Goal: Information Seeking & Learning: Find specific fact

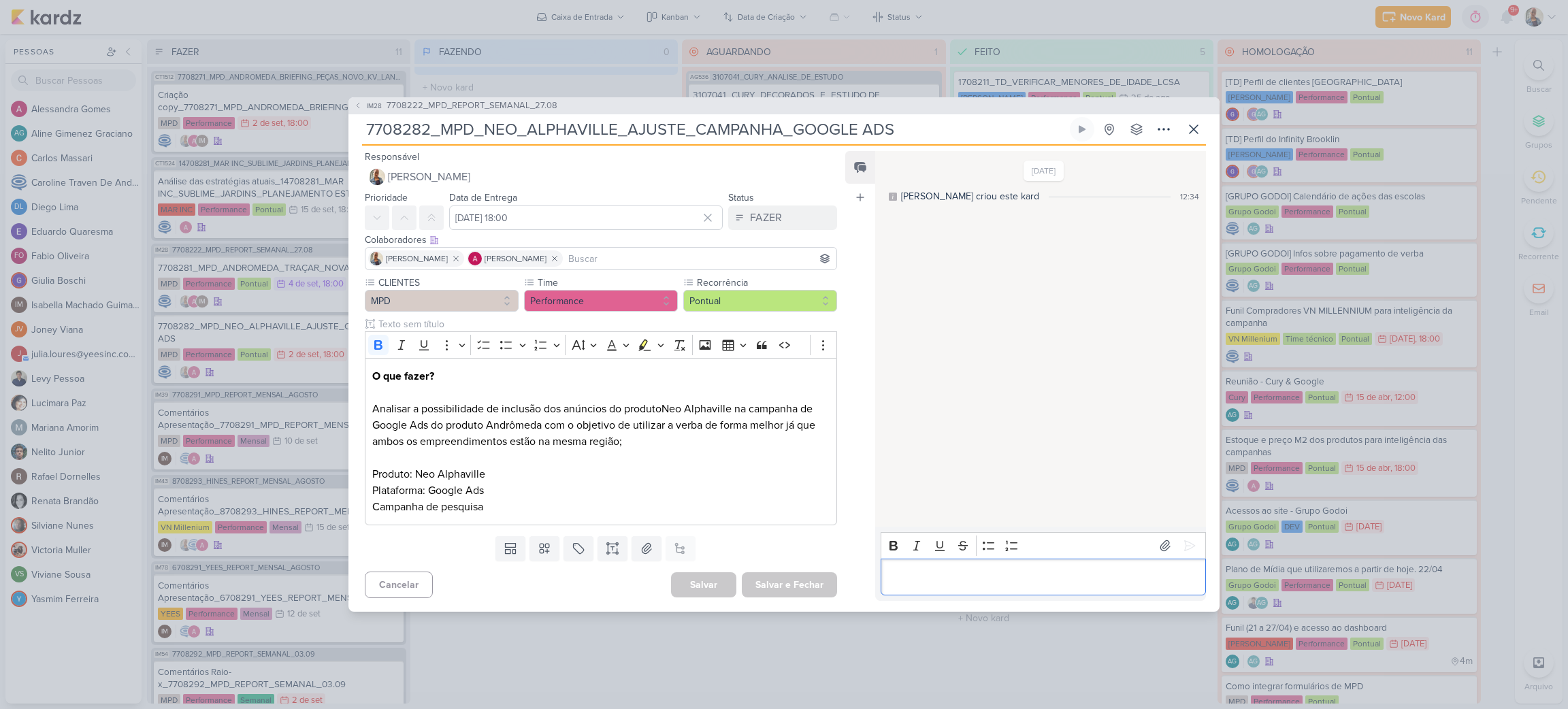
click at [958, 579] on p "Editor editing area: main" at bounding box center [1042, 577] width 311 height 16
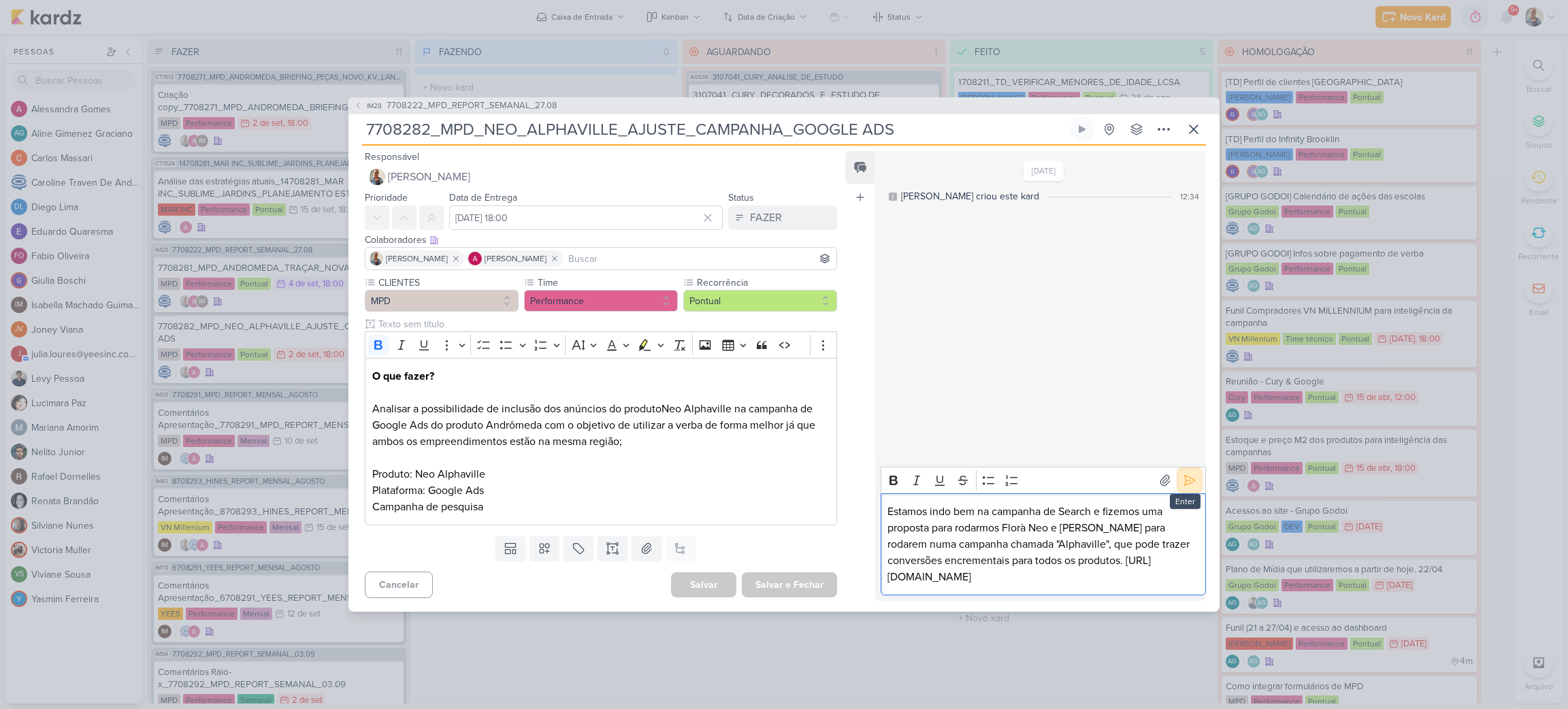
click at [1182, 474] on icon at bounding box center [1189, 480] width 14 height 14
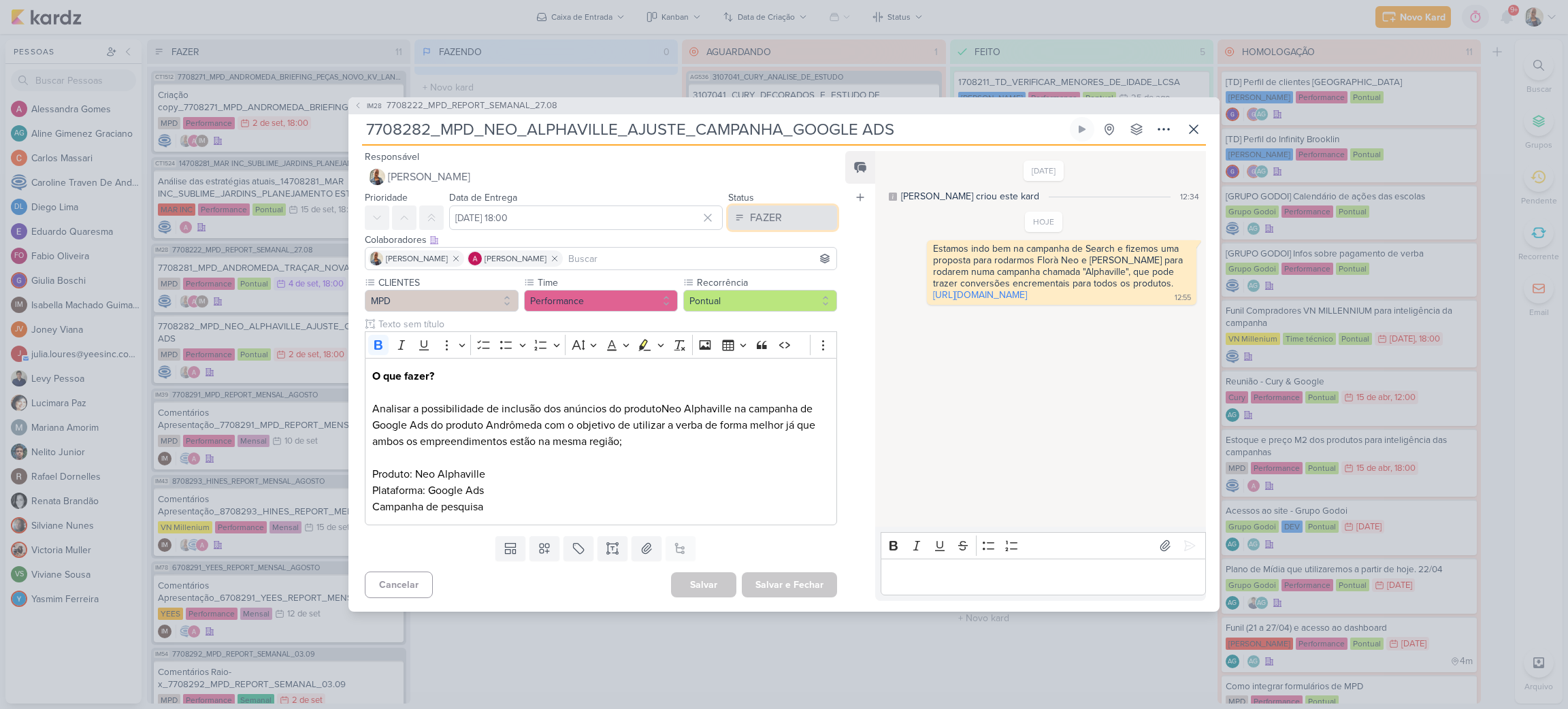
click at [795, 213] on button "FAZER" at bounding box center [782, 217] width 109 height 24
click at [765, 306] on button "FEITO" at bounding box center [775, 316] width 121 height 23
click at [774, 582] on button "Salvar e Fechar" at bounding box center [789, 584] width 95 height 25
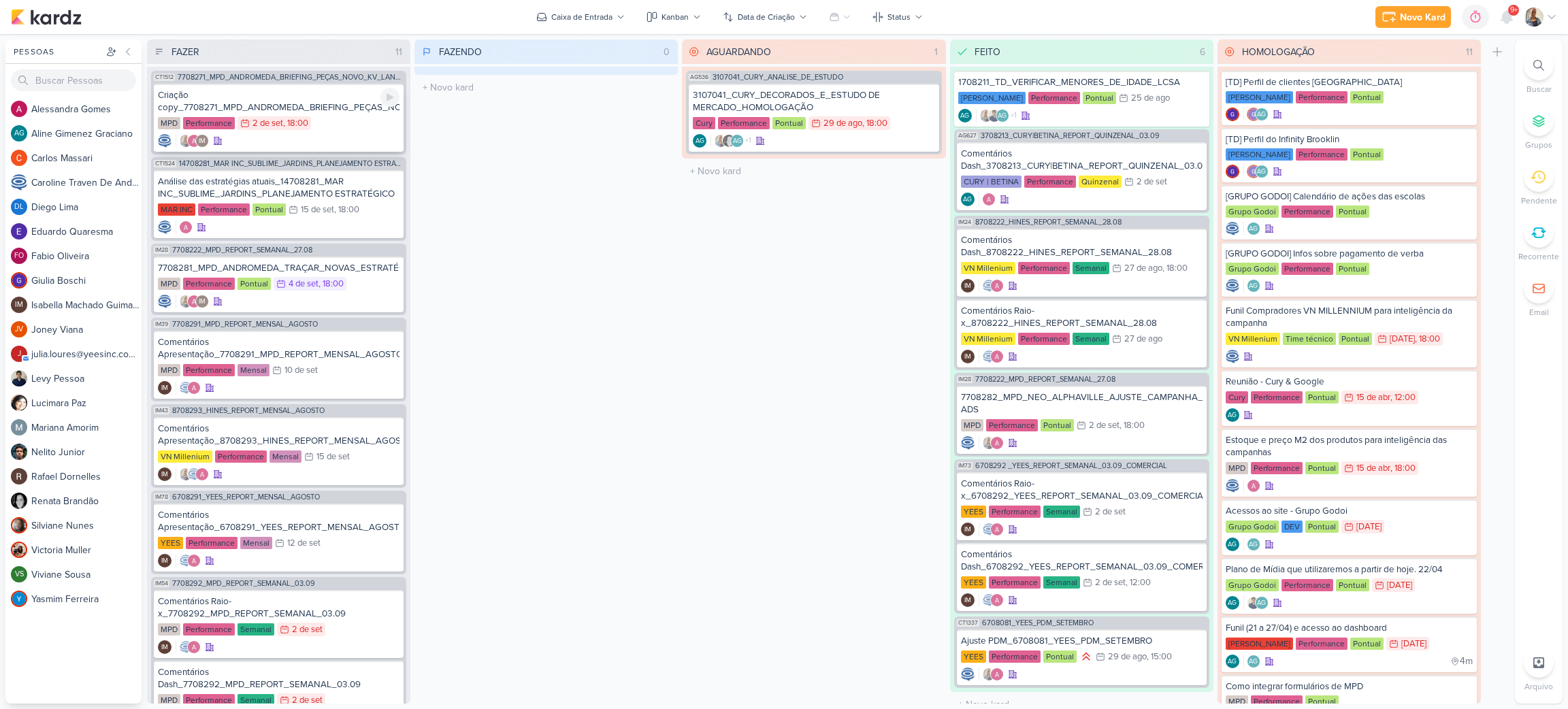
click at [314, 120] on div "MPD Performance 2/9 [DATE] 18:00" at bounding box center [279, 123] width 242 height 15
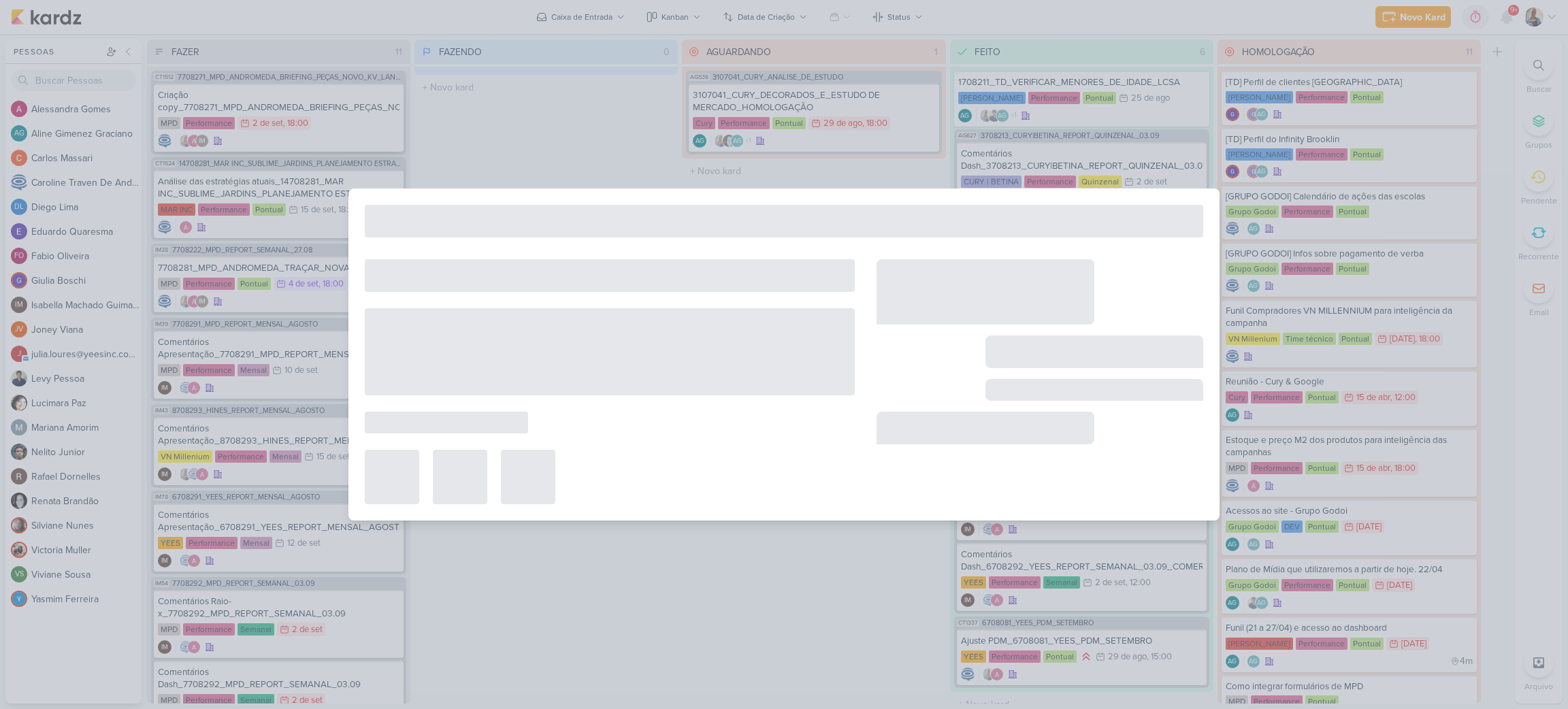
type input "Criação copy_7708271_MPD_ANDROMEDA_BRIEFING_PEÇAS_NOVO_KV_LANÇAMENTO"
type input "[DATE] 18:00"
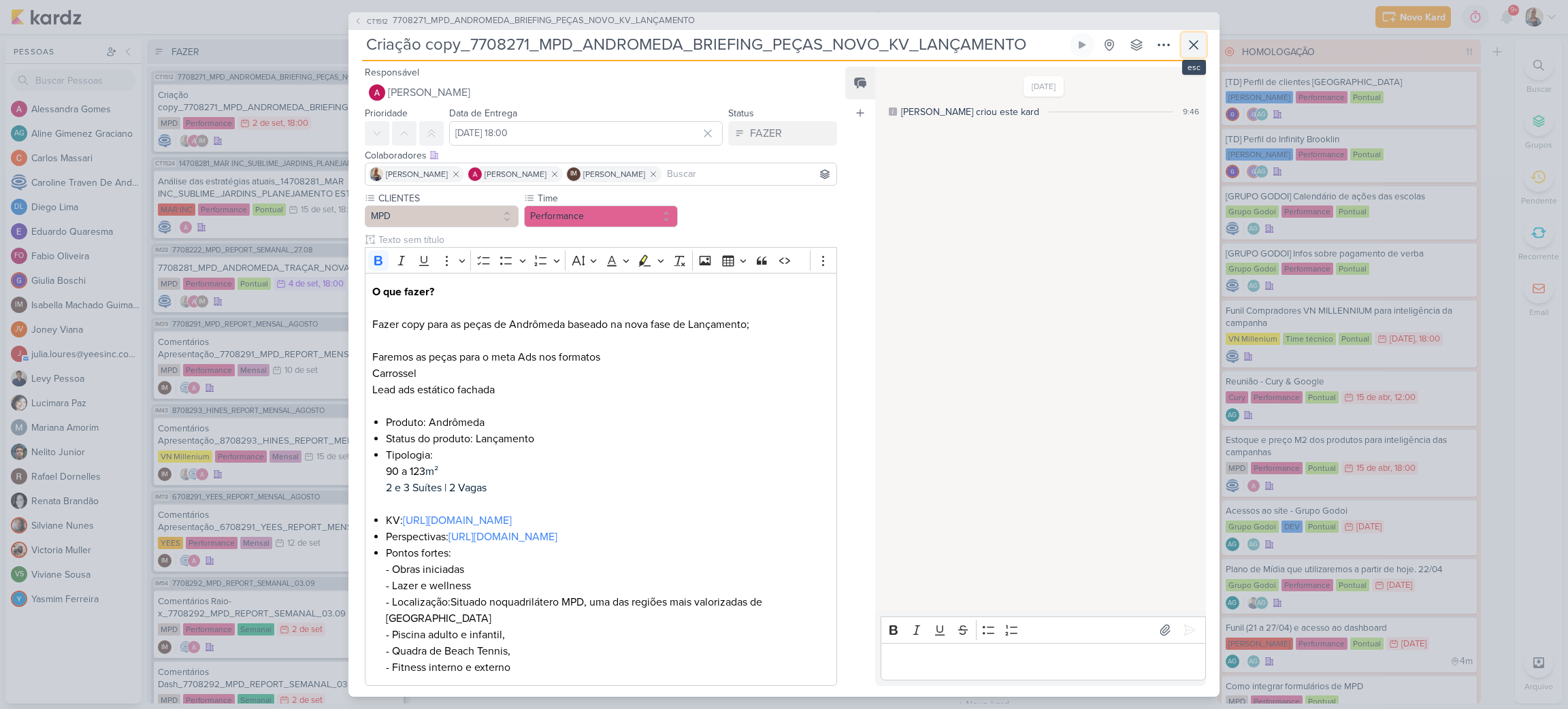
click at [1191, 47] on icon at bounding box center [1194, 45] width 16 height 16
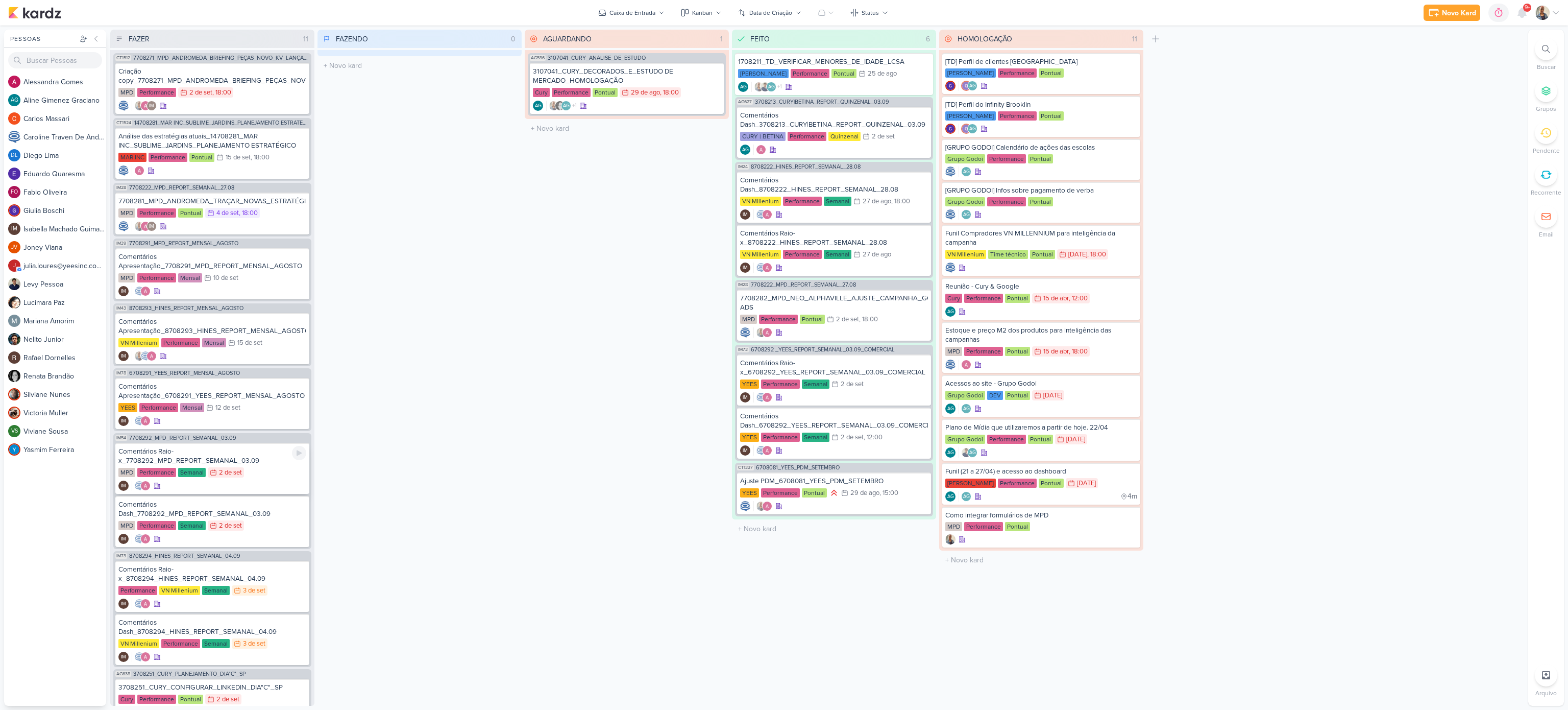
click at [264, 462] on div "Comentários Raio-x_7708292_MPD_REPORT_SEMANAL_03.09" at bounding box center [212, 456] width 188 height 18
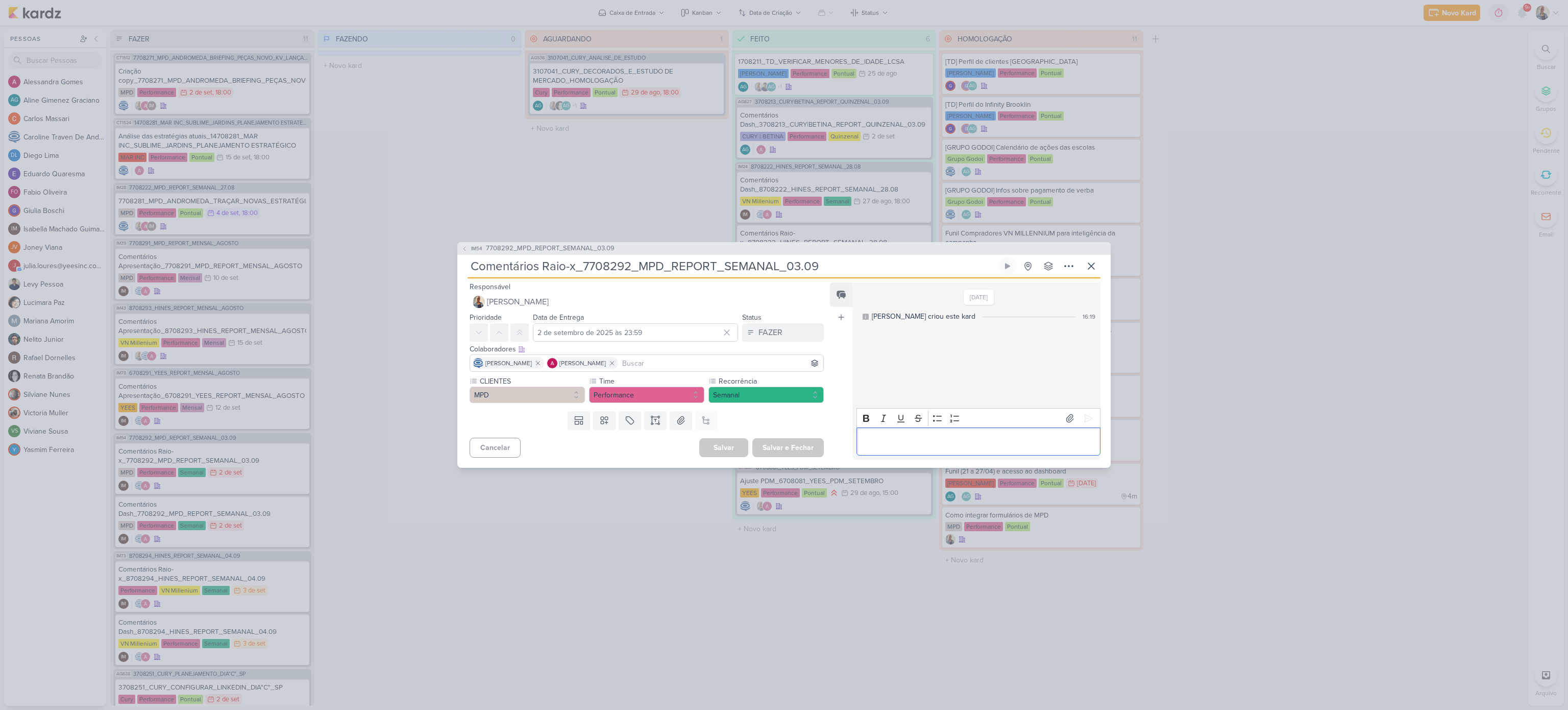
click at [915, 448] on div "Editor editing area: main" at bounding box center [978, 441] width 244 height 28
click at [1081, 410] on button at bounding box center [1088, 418] width 16 height 16
click at [795, 340] on button "FAZER" at bounding box center [783, 332] width 82 height 18
click at [776, 398] on button "FEITO" at bounding box center [777, 406] width 91 height 17
click at [780, 442] on button "Salvar e Fechar" at bounding box center [788, 447] width 71 height 19
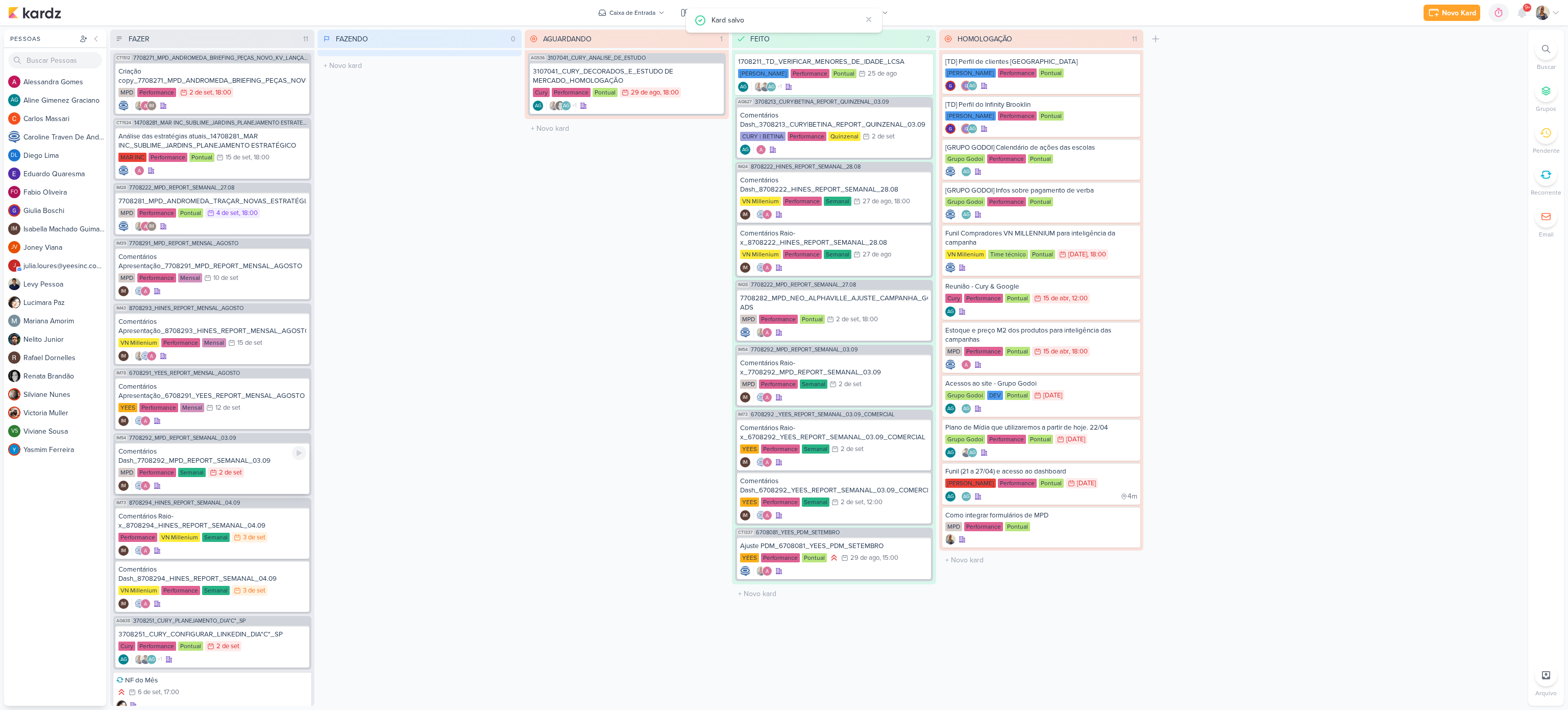
click at [217, 454] on div "Comentários Dash_7708292_MPD_REPORT_SEMANAL_03.09" at bounding box center [212, 456] width 188 height 18
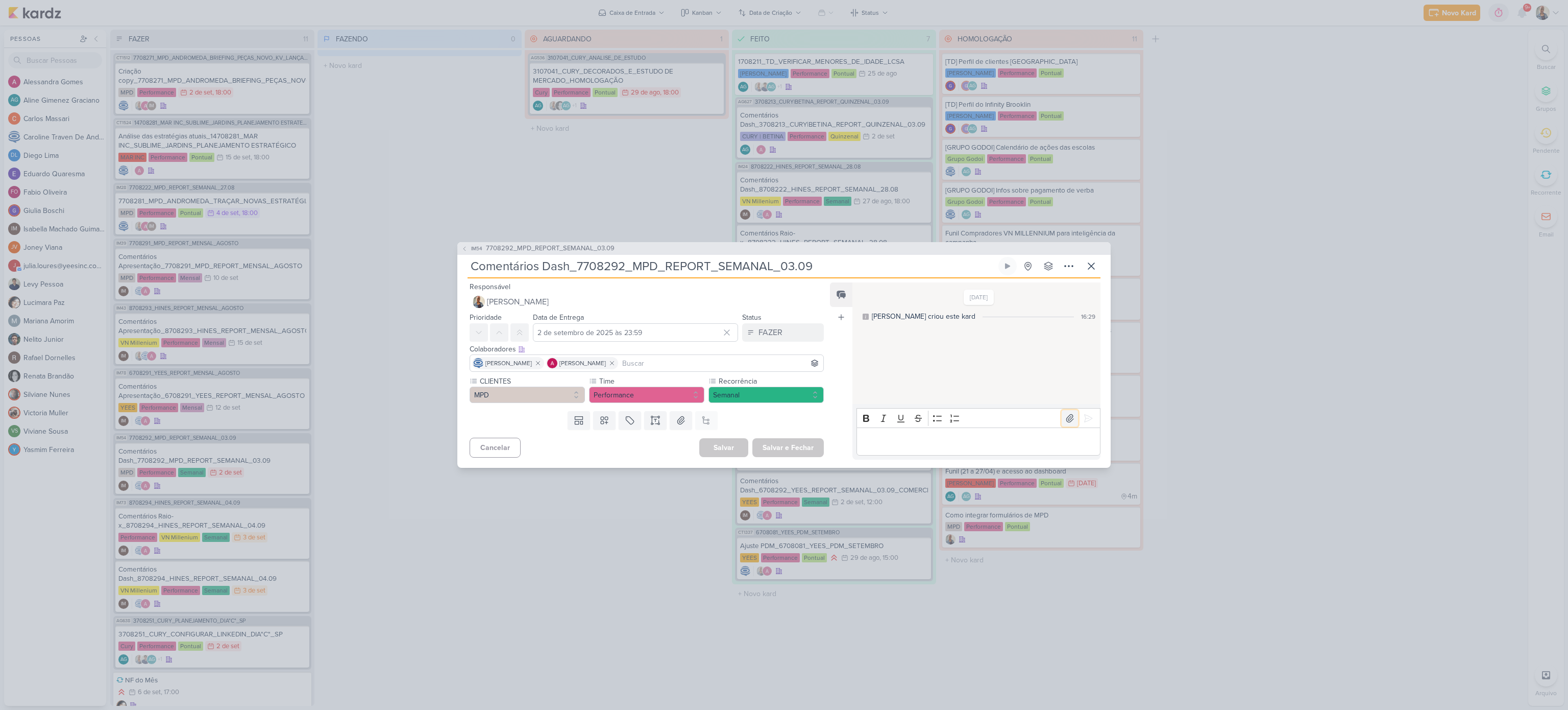
click at [1066, 420] on icon at bounding box center [1070, 418] width 7 height 8
click at [1088, 424] on button at bounding box center [1088, 418] width 16 height 16
click at [761, 333] on div "FAZER" at bounding box center [770, 332] width 24 height 12
click at [764, 401] on div "FEITO" at bounding box center [763, 406] width 19 height 11
click at [793, 445] on button "Salvar e Fechar" at bounding box center [788, 447] width 71 height 19
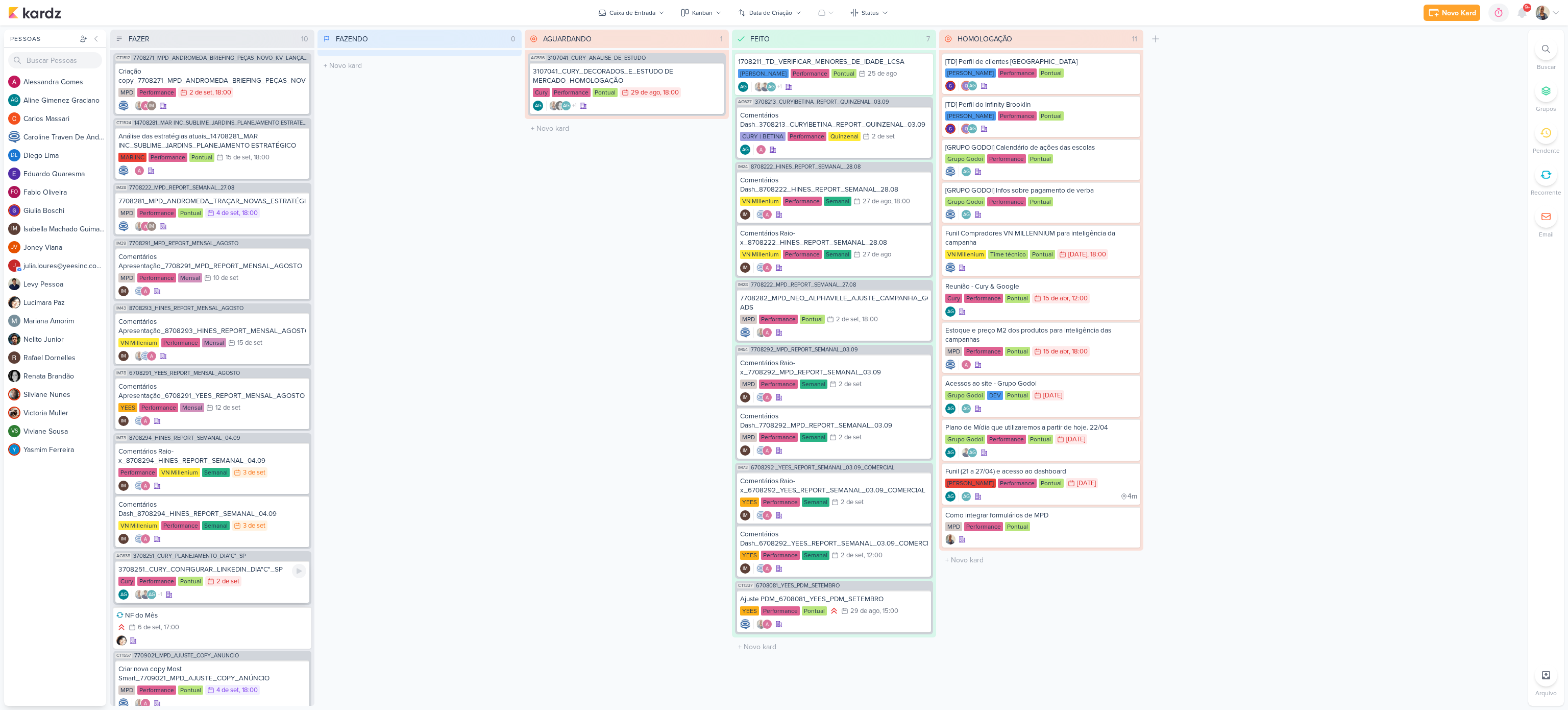
click at [242, 532] on div "Cury Performance Pontual 2/9 [DATE]" at bounding box center [212, 582] width 188 height 11
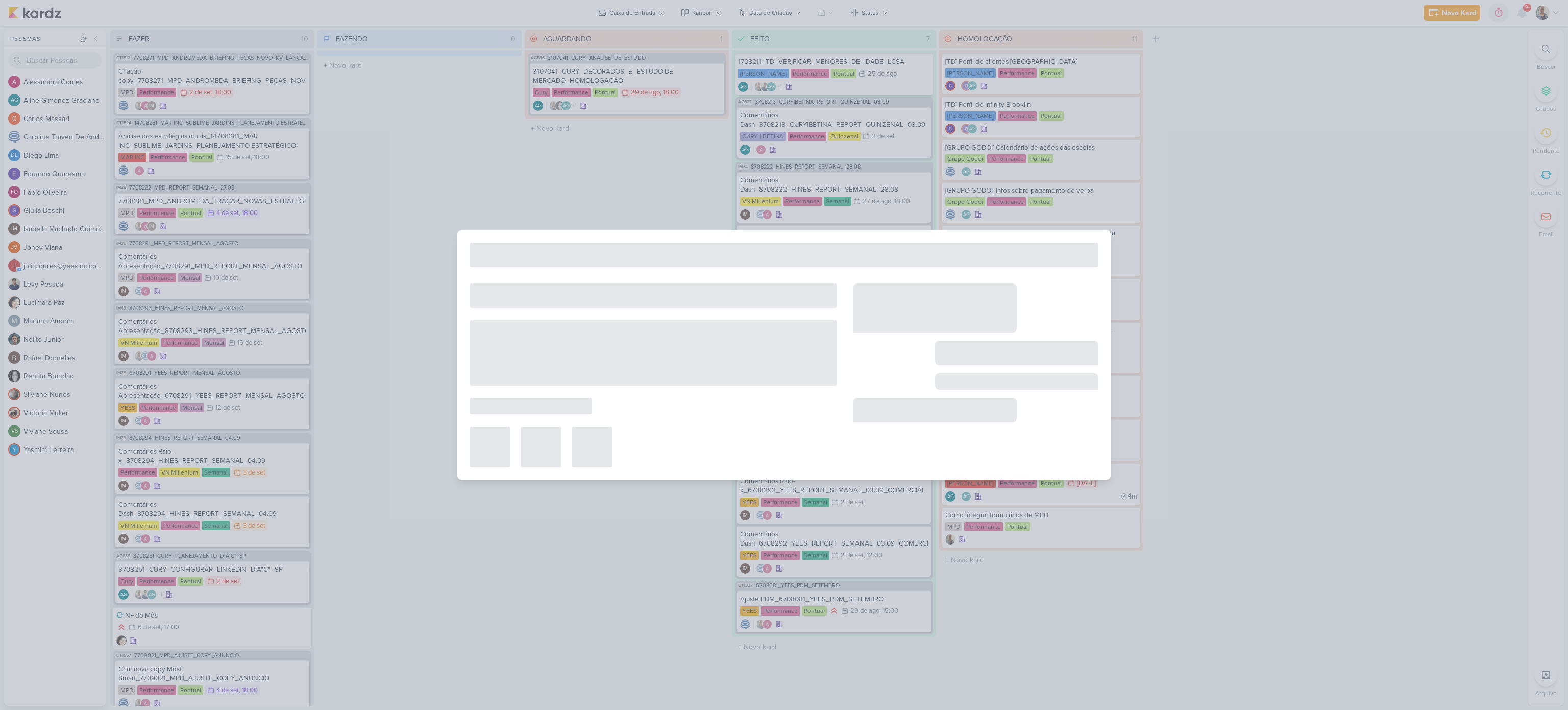
type input "3708251_CURY_CONFIGURAR_LINKEDIN_DIA"C"_SP"
type input "3 de setembro de 2025 às 23:59"
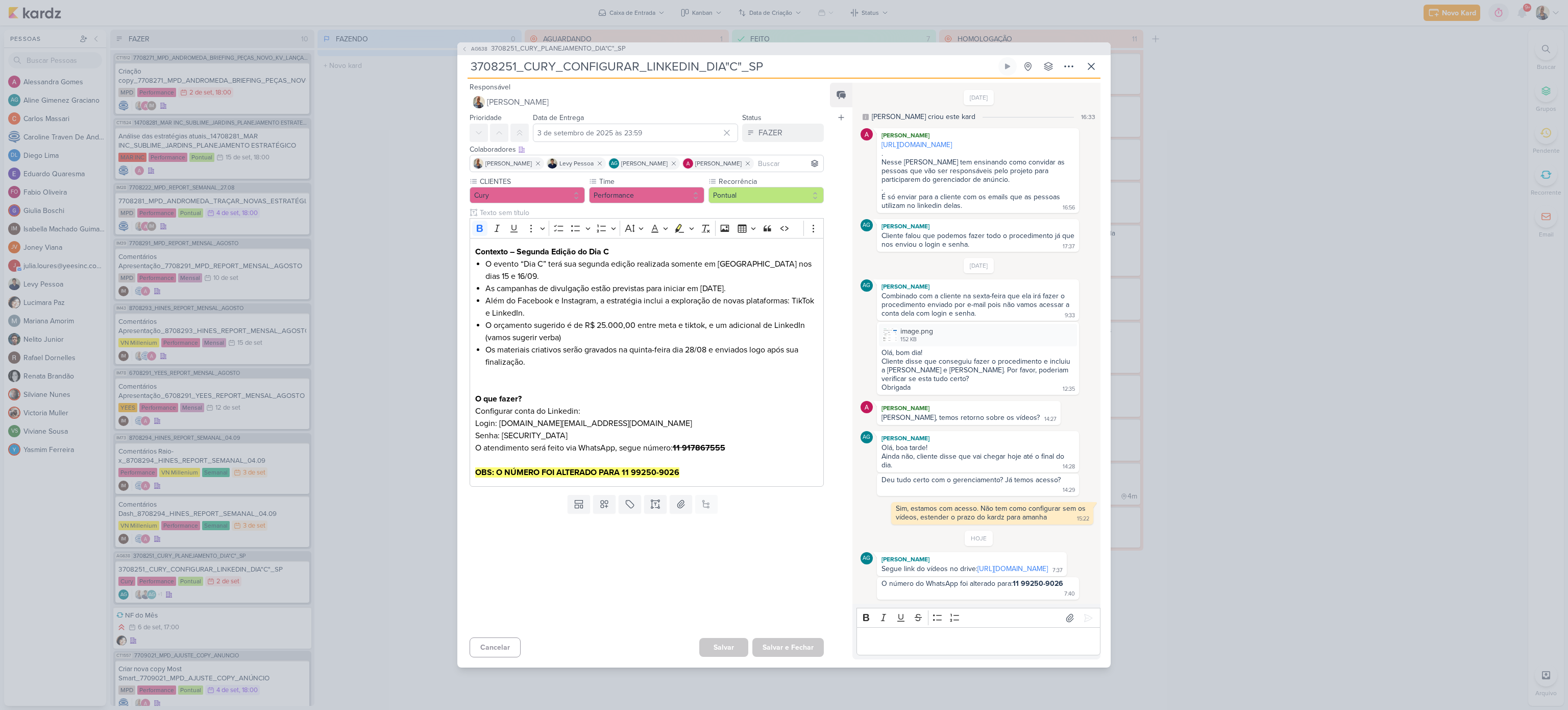
drag, startPoint x: 1023, startPoint y: 585, endPoint x: 1062, endPoint y: 586, distance: 39.0
click at [1062, 532] on strong "11 99250-9026" at bounding box center [1038, 583] width 51 height 9
copy strong "99250-9026"
click at [1175, 237] on div "AG638 3708251_CURY_PLANEJAMENTO_DIA"C"_SP 3708251_CURY_CONFIGURAR_LINKEDIN_DIA"…" at bounding box center [784, 355] width 1568 height 710
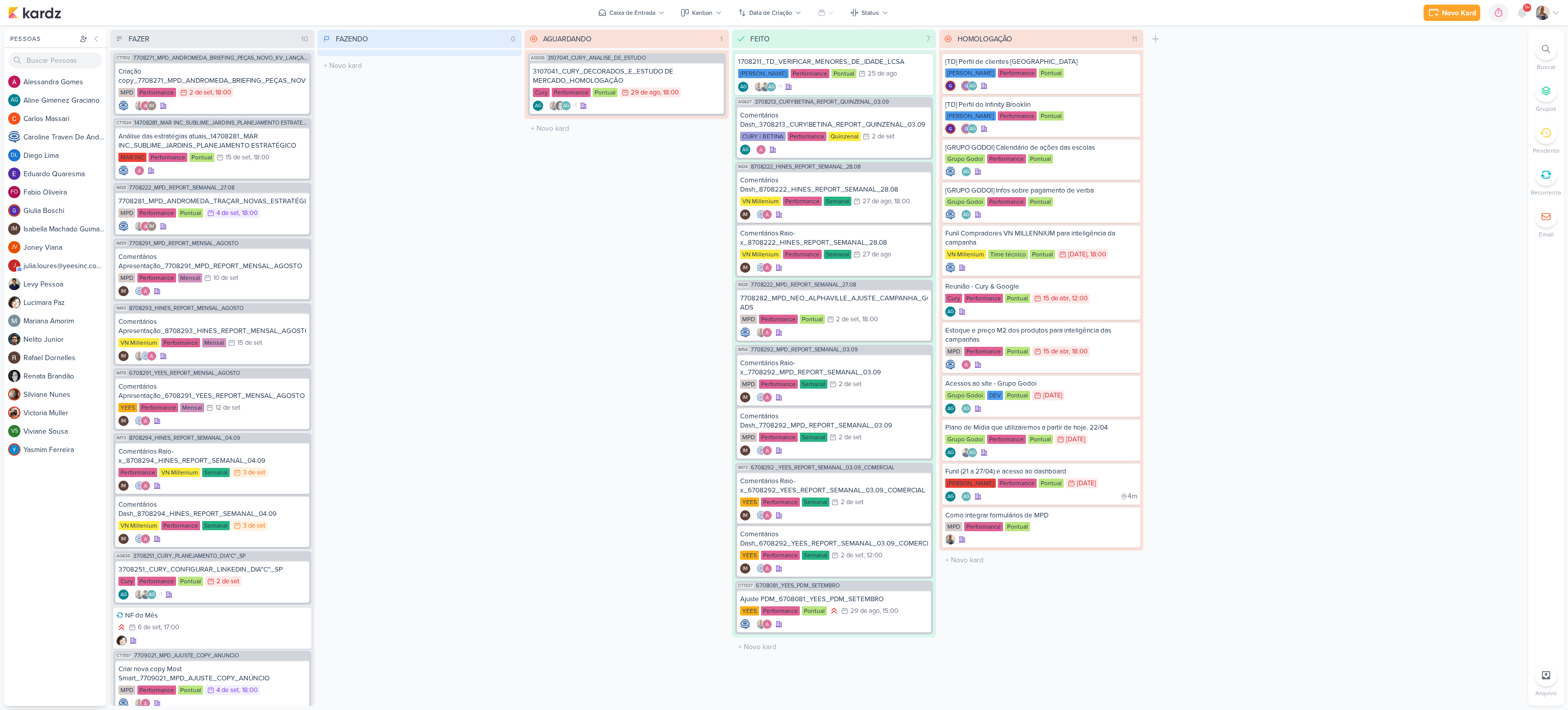
click at [1175, 54] on div at bounding box center [1545, 49] width 23 height 23
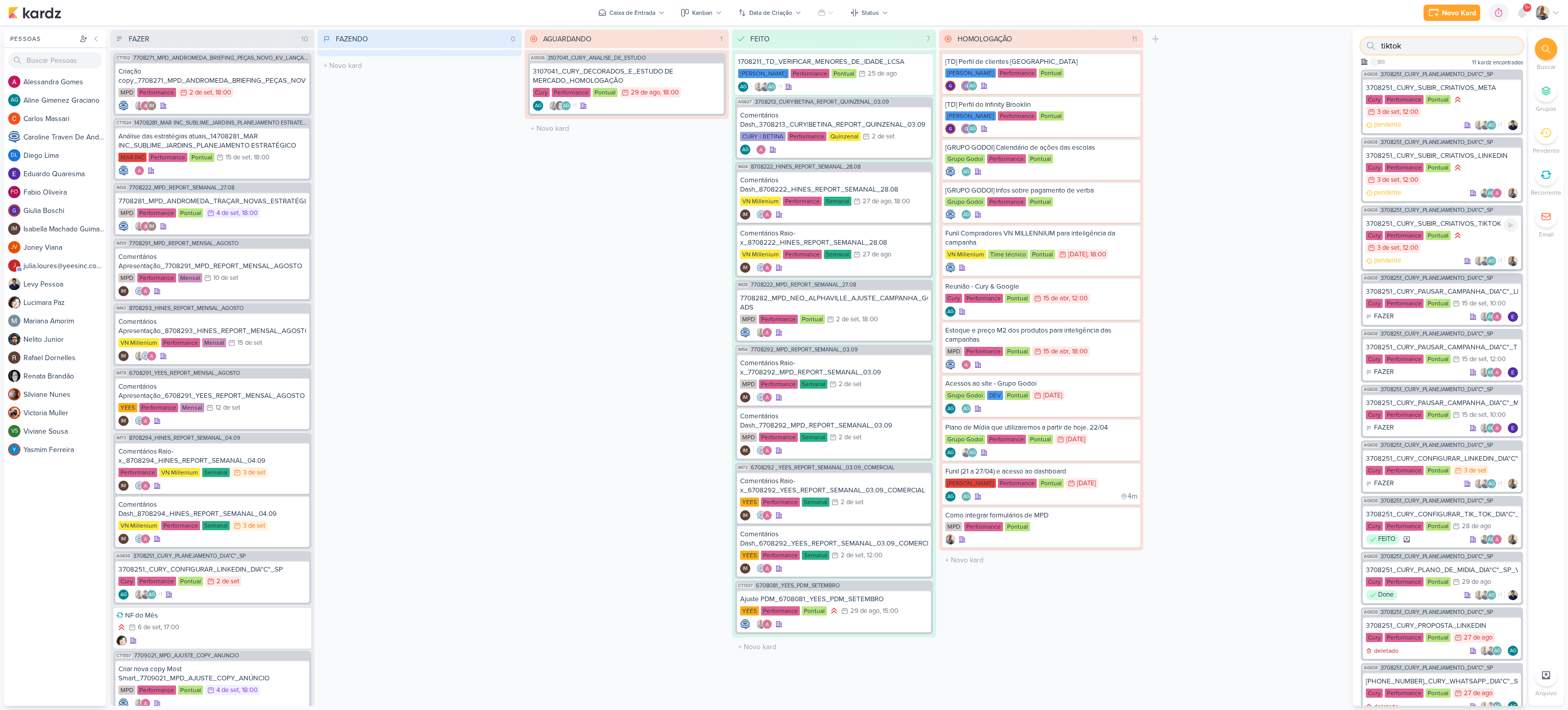
type input "tiktok"
click at [1175, 250] on div "Cury Performance Pontual 3/9 [DATE] 12:00" at bounding box center [1442, 242] width 152 height 24
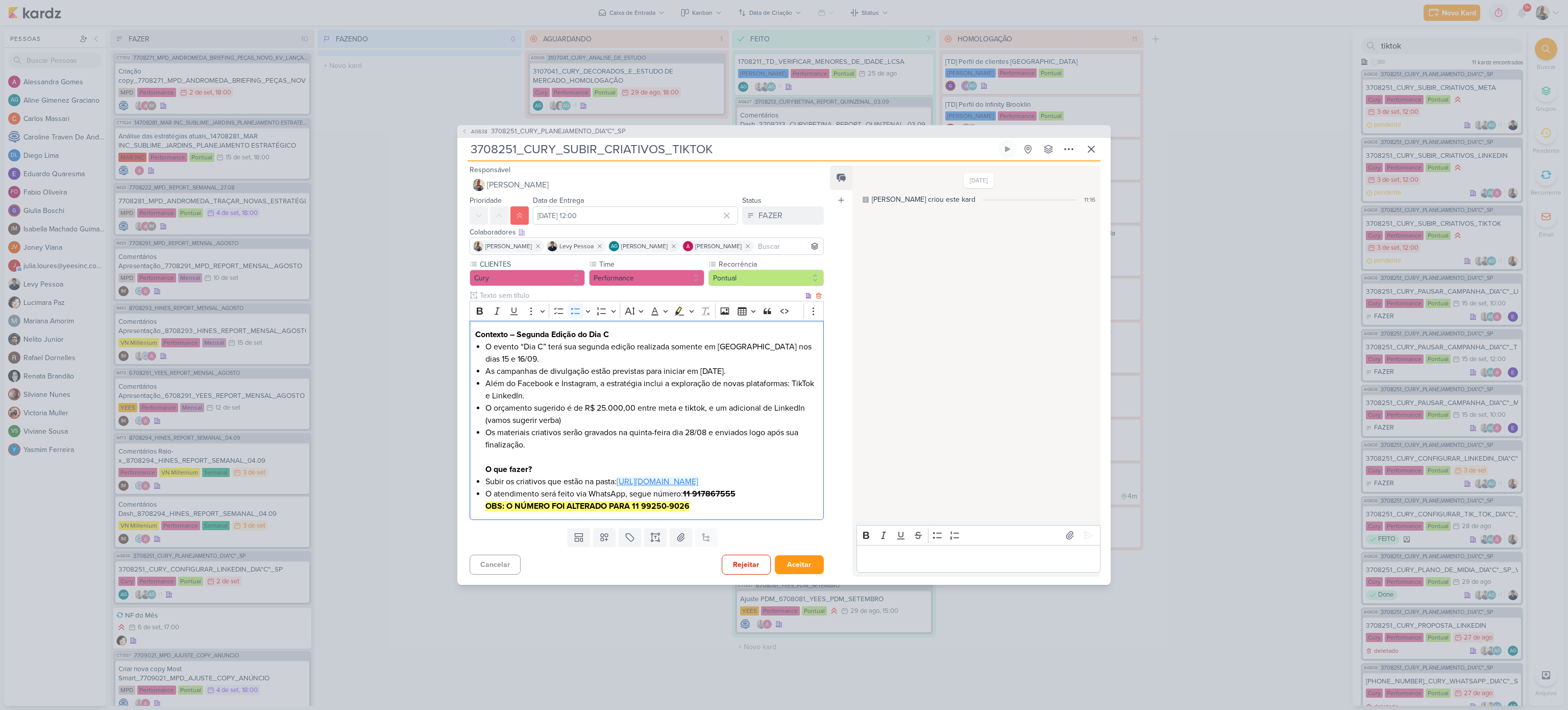
click at [662, 485] on link "[URL][DOMAIN_NAME]" at bounding box center [657, 481] width 82 height 10
click at [1088, 143] on icon at bounding box center [1091, 149] width 12 height 12
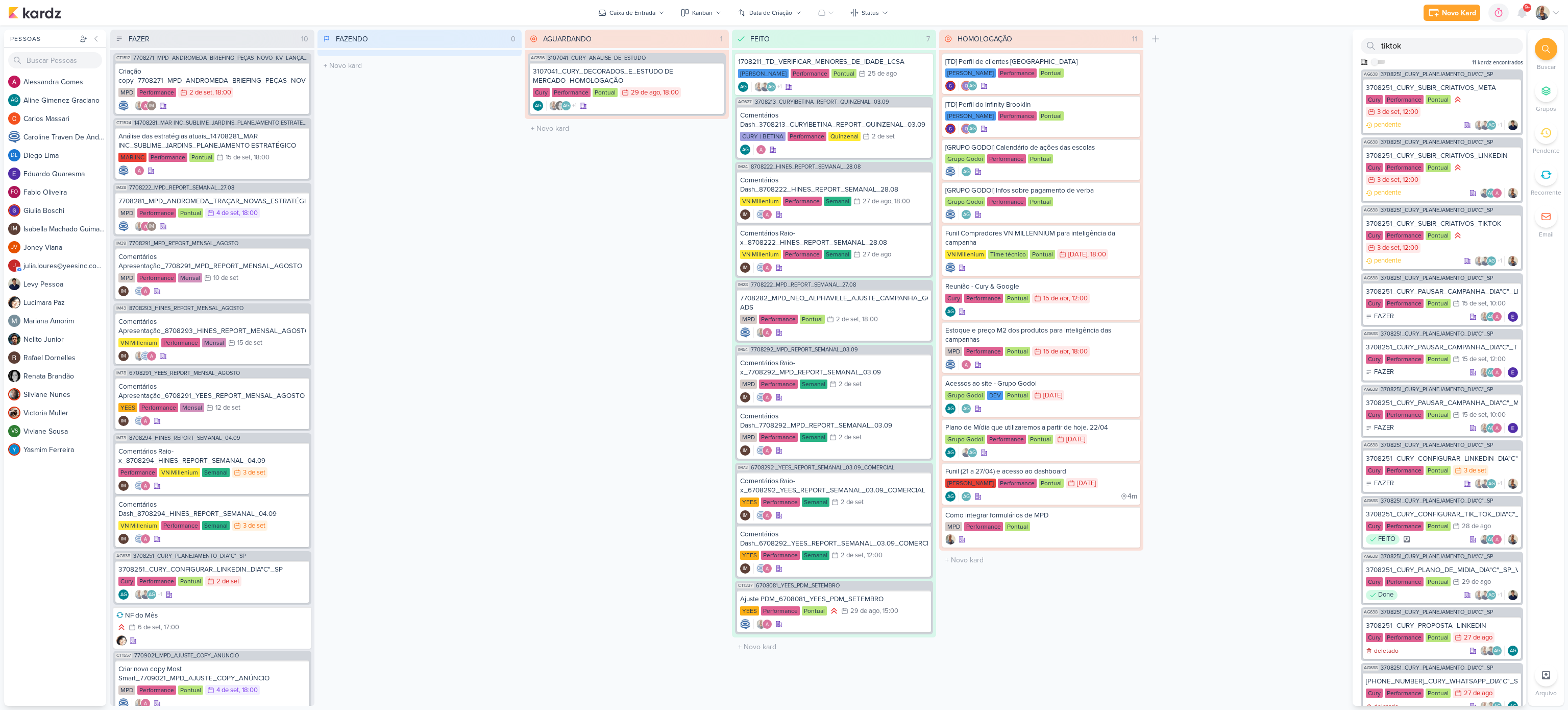
click at [1175, 49] on icon at bounding box center [1545, 49] width 8 height 8
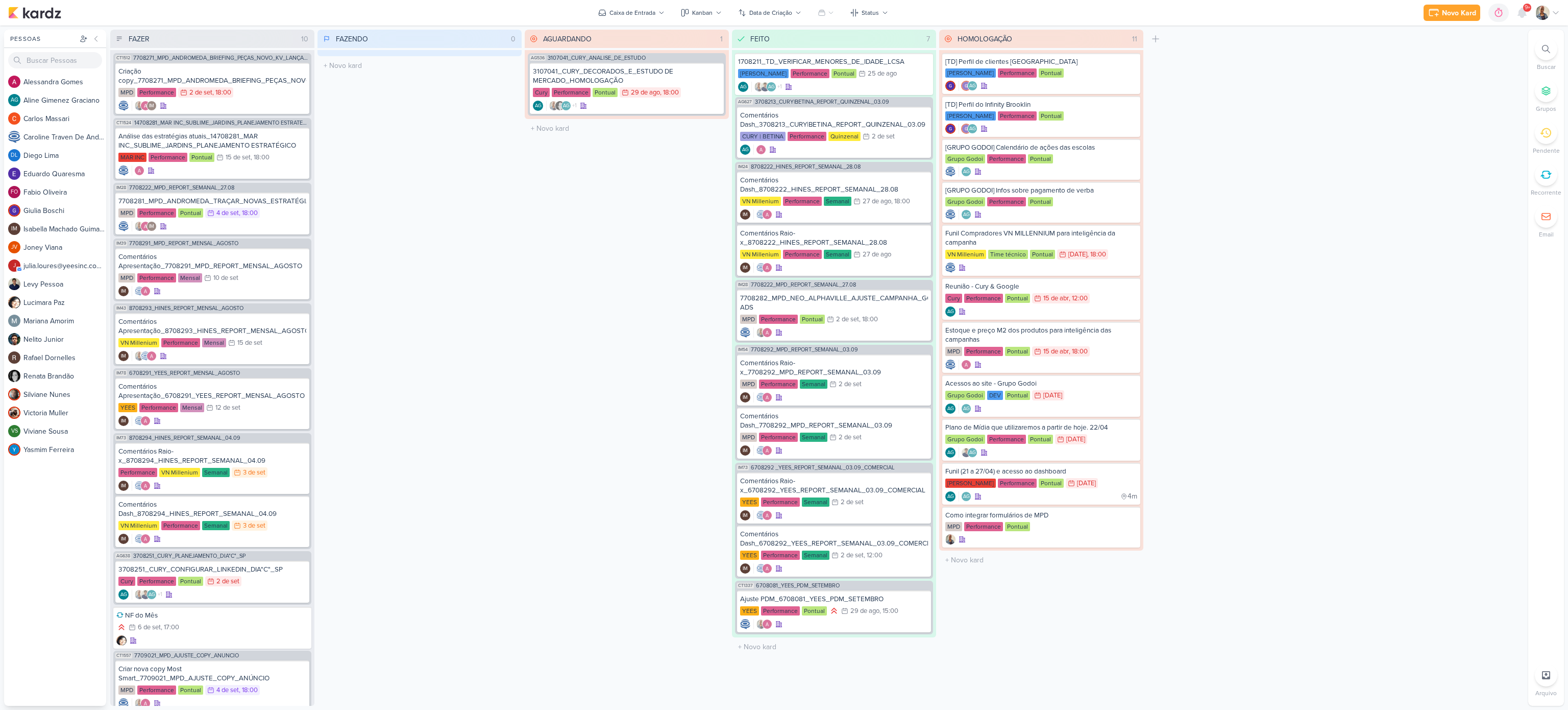
click at [1175, 49] on icon at bounding box center [1545, 49] width 8 height 8
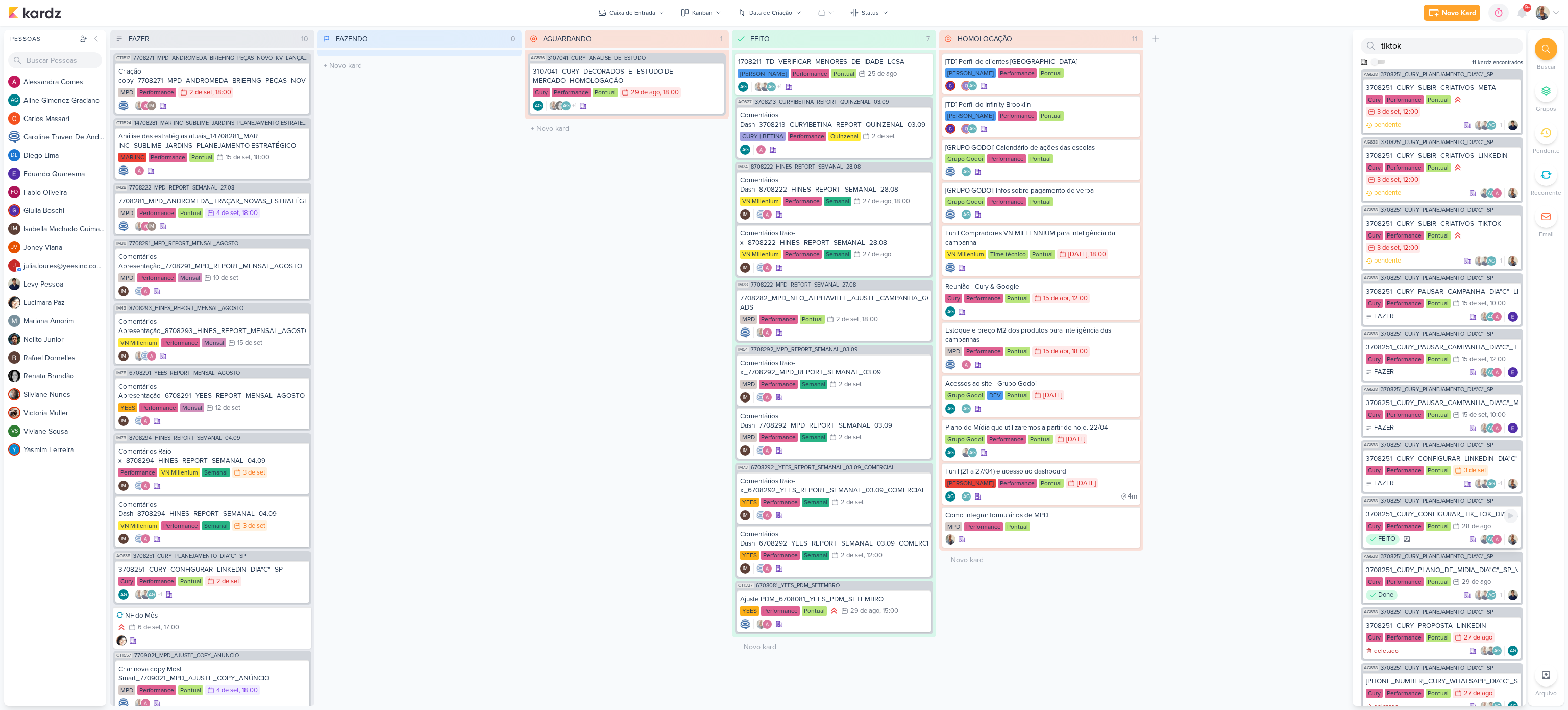
click at [1175, 532] on icon at bounding box center [1407, 539] width 6 height 6
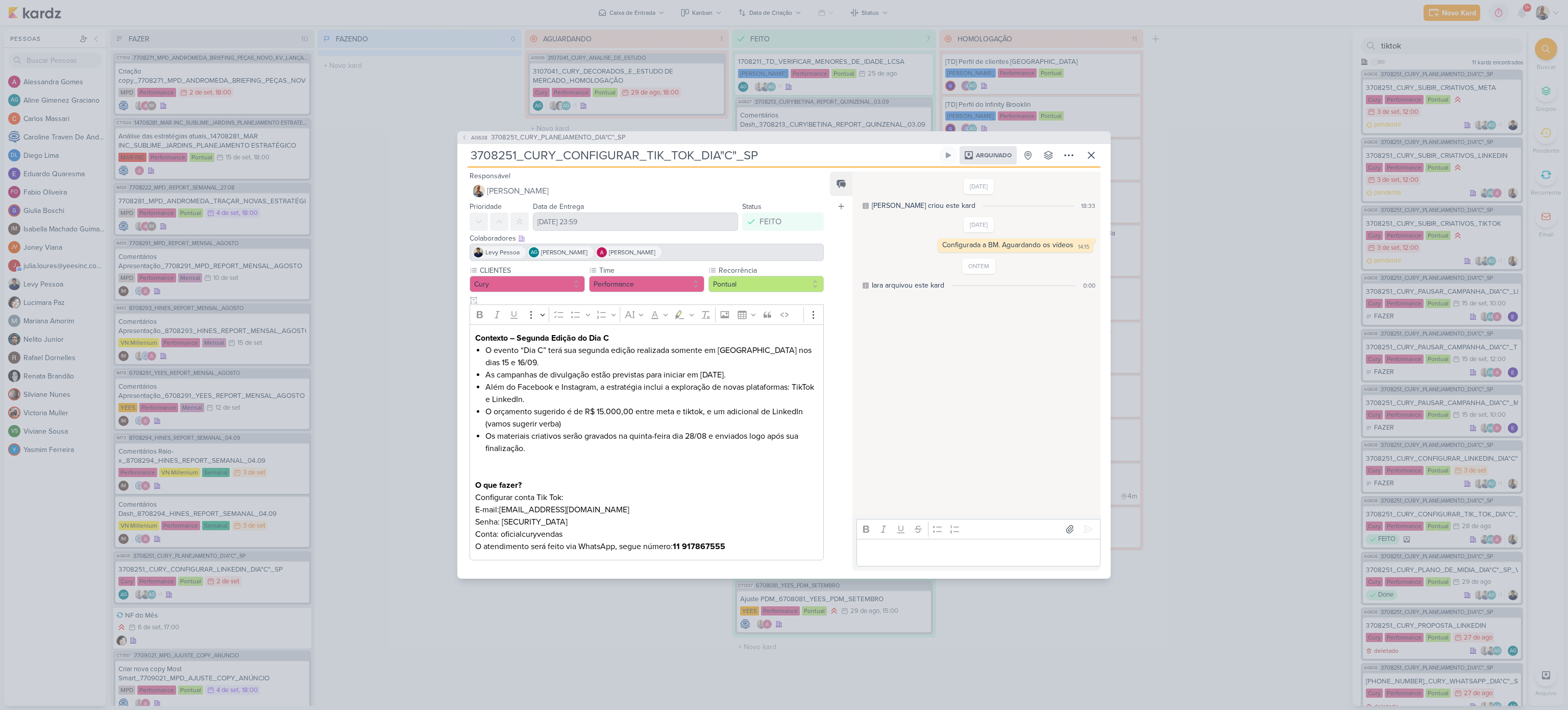
drag, startPoint x: 607, startPoint y: 520, endPoint x: 470, endPoint y: 514, distance: 137.1
click at [470, 514] on div "Contexto – Segunda Edição do Dia C O evento “Dia C” terá sua segunda edição rea…" at bounding box center [646, 442] width 354 height 236
copy p "E-mail:[EMAIL_ADDRESS][DOMAIN_NAME] Senha: [SECURITY_DATA]"
click at [1089, 149] on icon at bounding box center [1091, 155] width 12 height 12
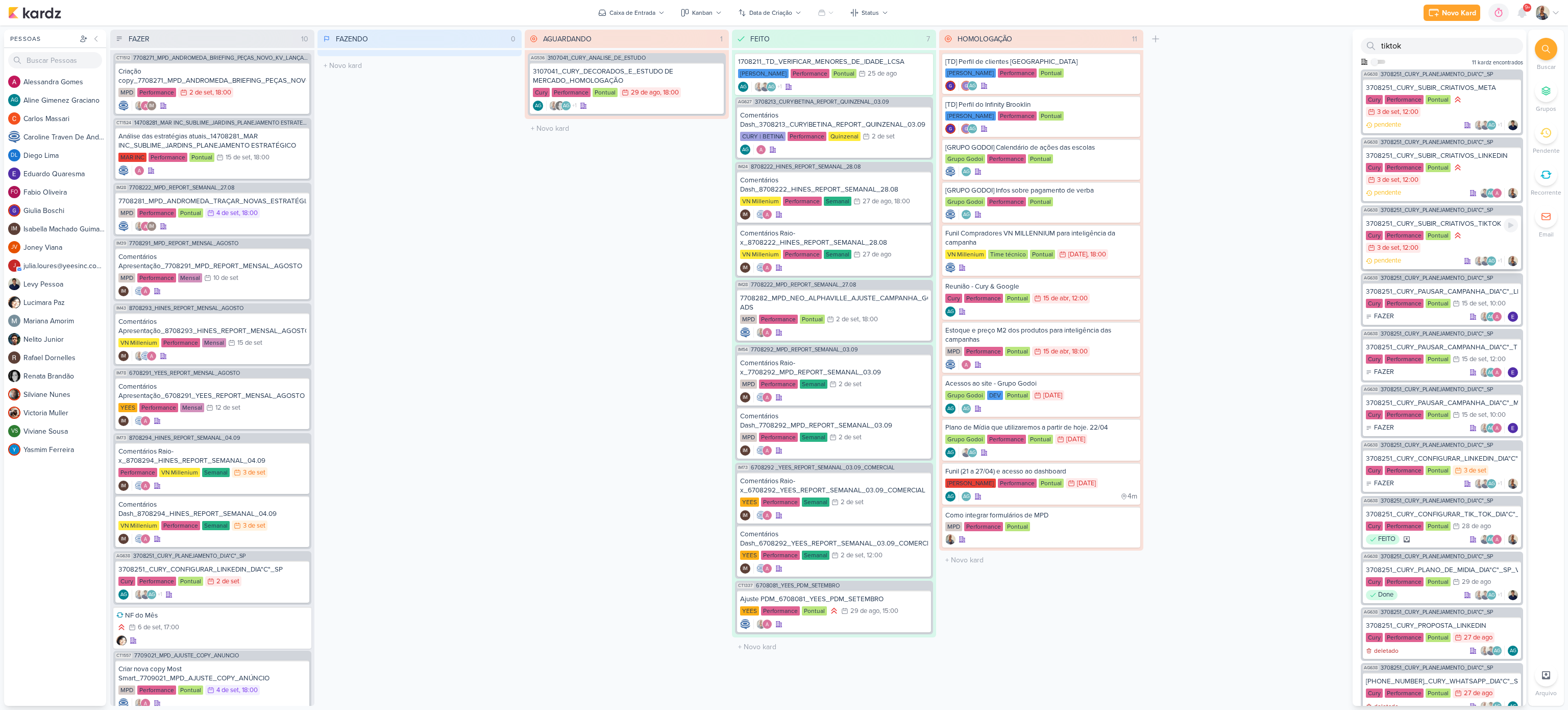
click at [1175, 246] on div "Cury Performance Pontual 3/9 [DATE] 12:00" at bounding box center [1442, 242] width 152 height 24
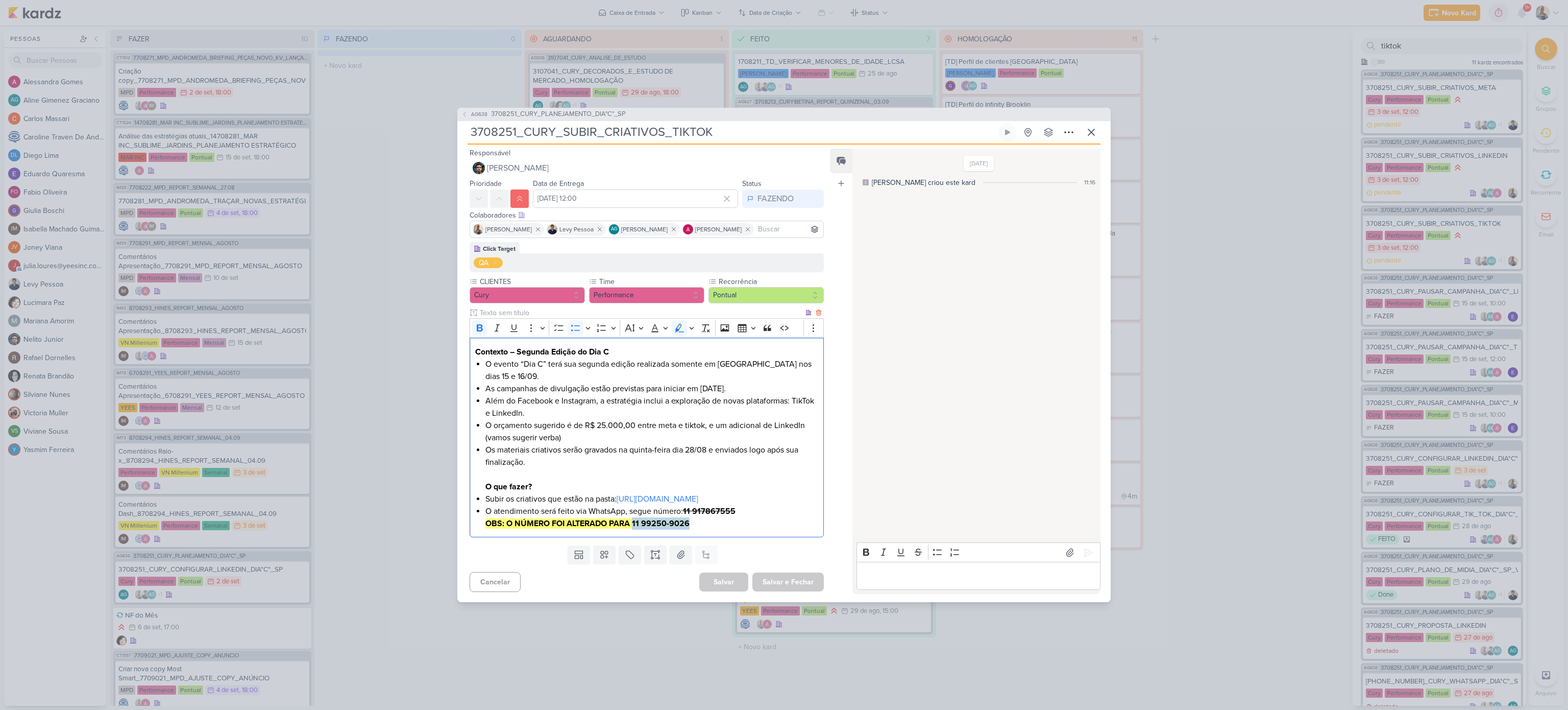
drag, startPoint x: 691, startPoint y: 530, endPoint x: 634, endPoint y: 524, distance: 57.3
click at [634, 524] on li "O atendimento será feito via WhatsApp, segue número: 11 917867555 OBS: O NÚMERO…" at bounding box center [651, 517] width 333 height 24
copy strong "11 99250-9026"
click at [1092, 126] on icon at bounding box center [1091, 132] width 12 height 12
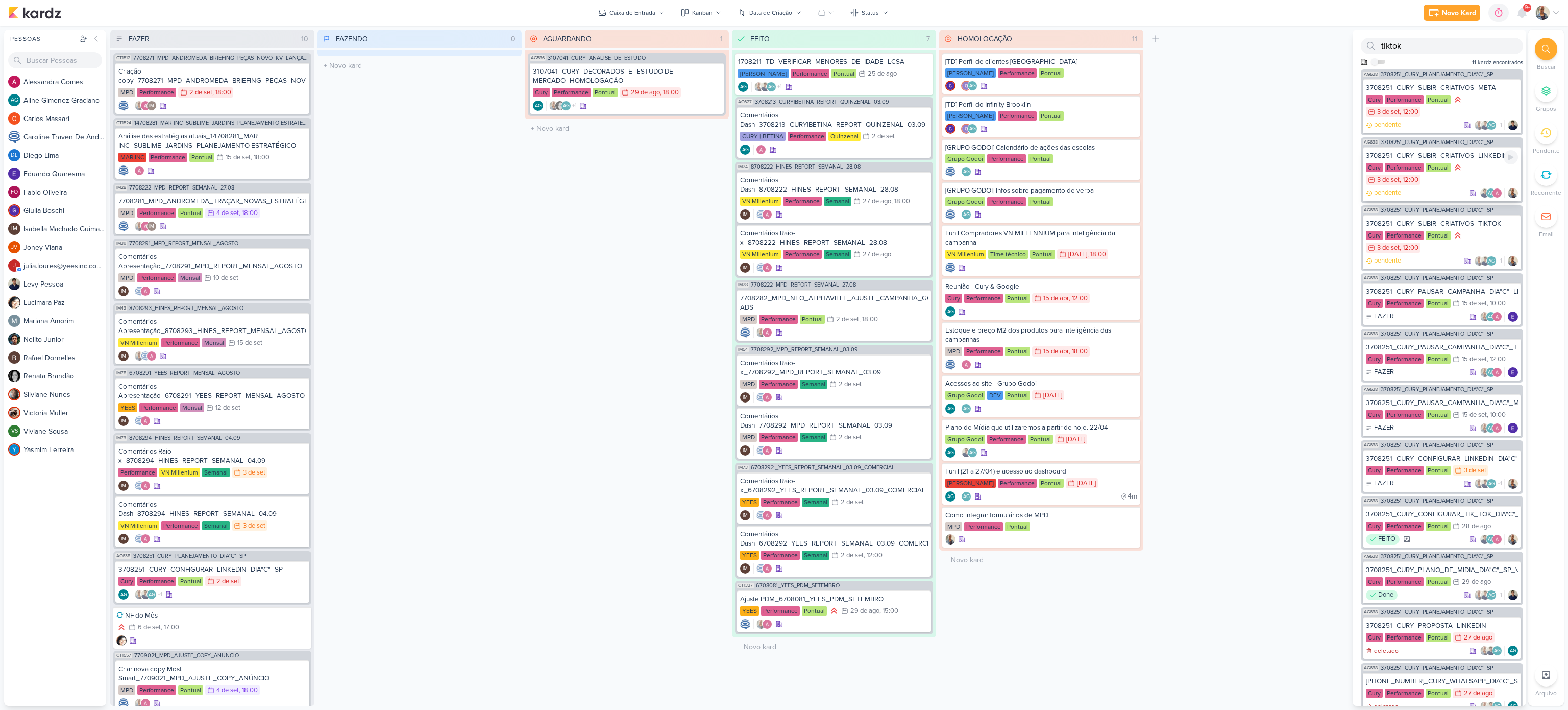
click at [1175, 179] on div "Cury Performance Pontual 3/9 [DATE] 12:00" at bounding box center [1442, 174] width 152 height 24
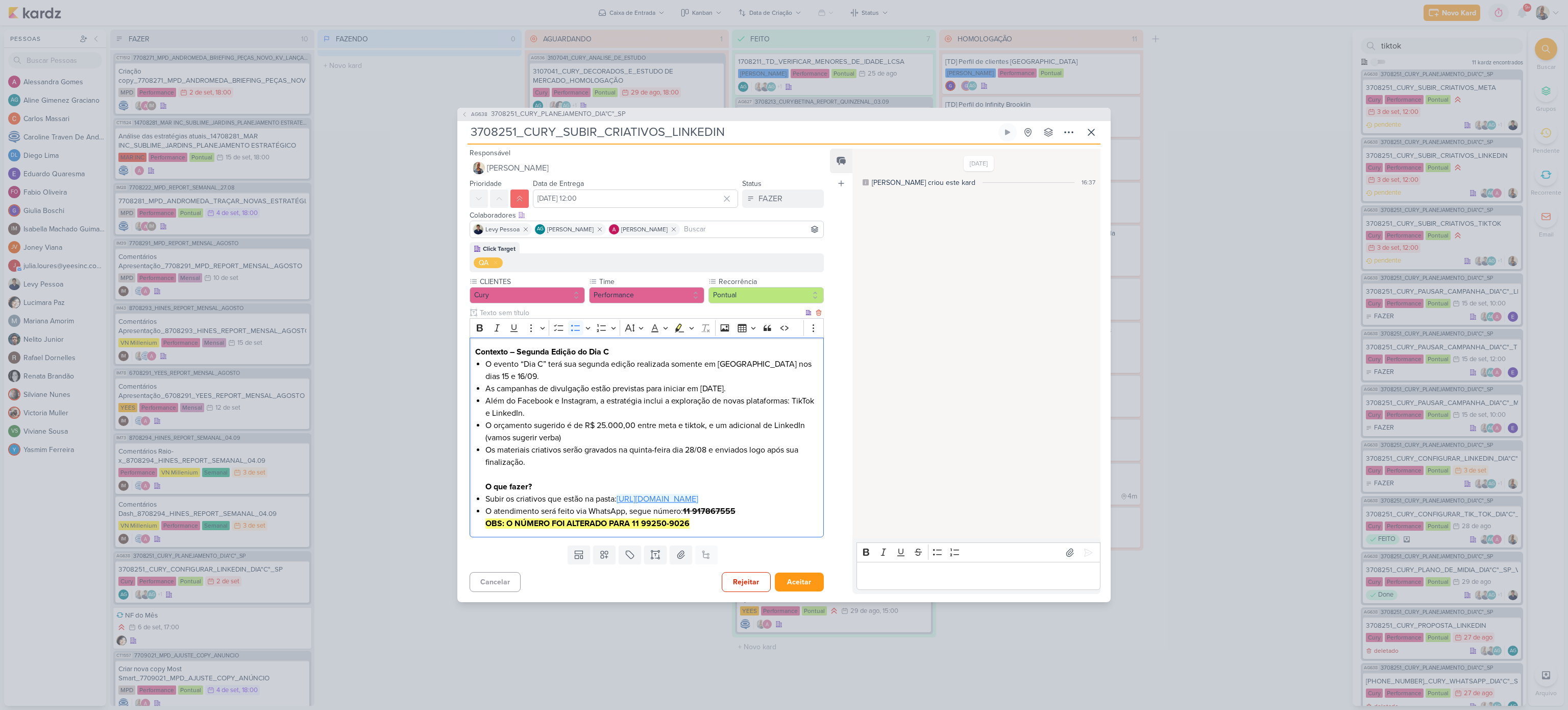
click at [617, 504] on link "[URL][DOMAIN_NAME]" at bounding box center [657, 499] width 82 height 10
click at [1092, 130] on icon at bounding box center [1091, 132] width 12 height 12
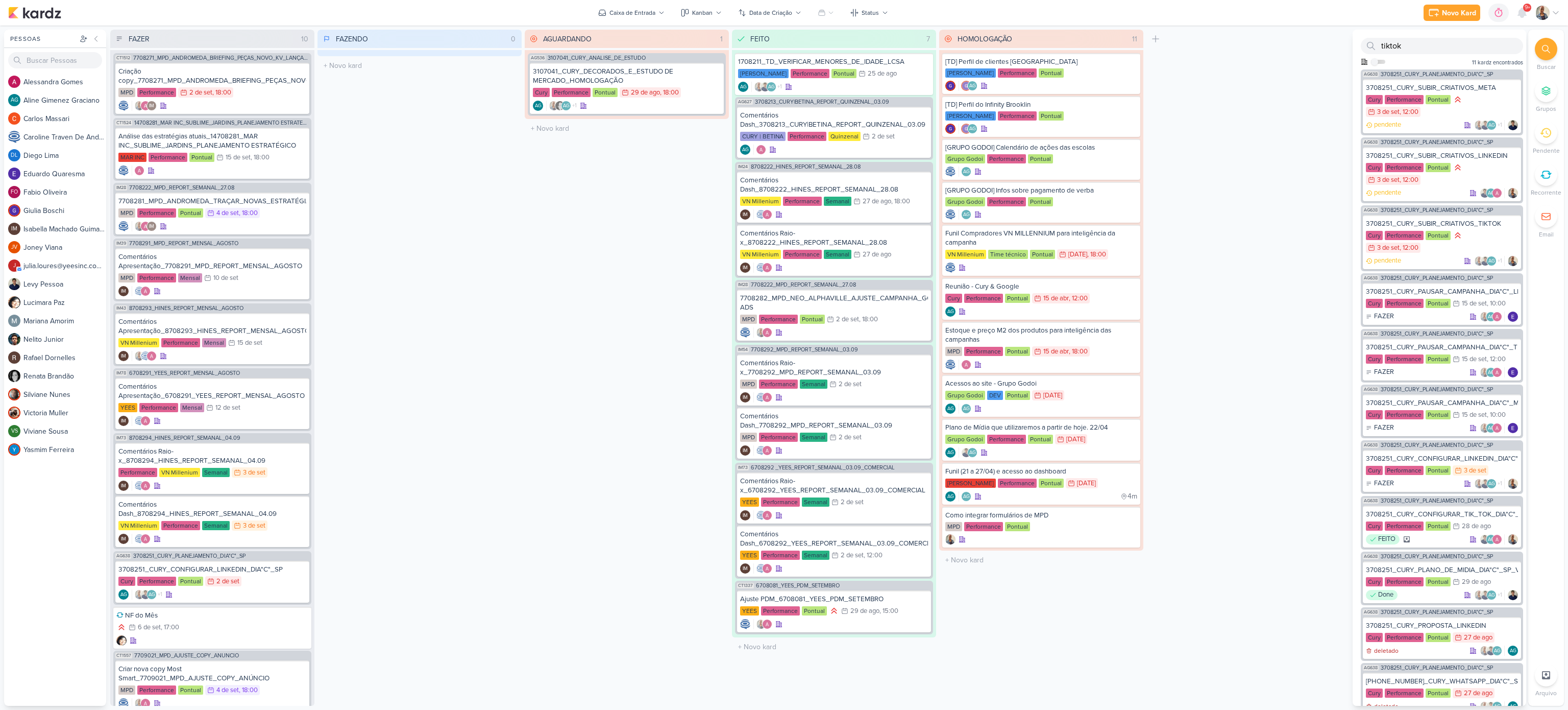
click at [339, 330] on div "FAZENDO 0 Mover Para Esquerda Mover Para Direita [GEOGRAPHIC_DATA] O título do …" at bounding box center [419, 368] width 204 height 676
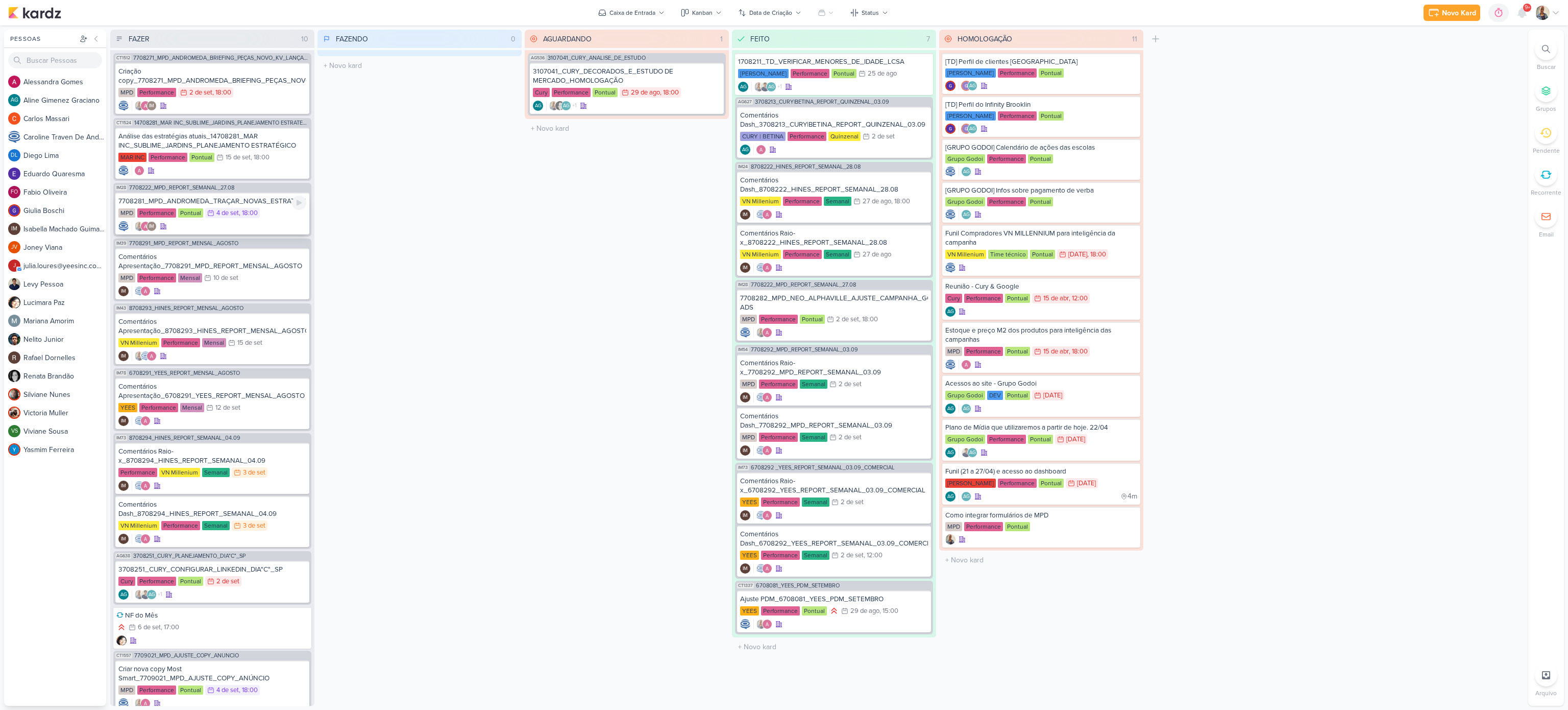
click at [257, 201] on div "7708281_MPD_ANDROMEDA_TRAÇAR_NOVAS_ESTRATÉGIAS" at bounding box center [212, 201] width 188 height 9
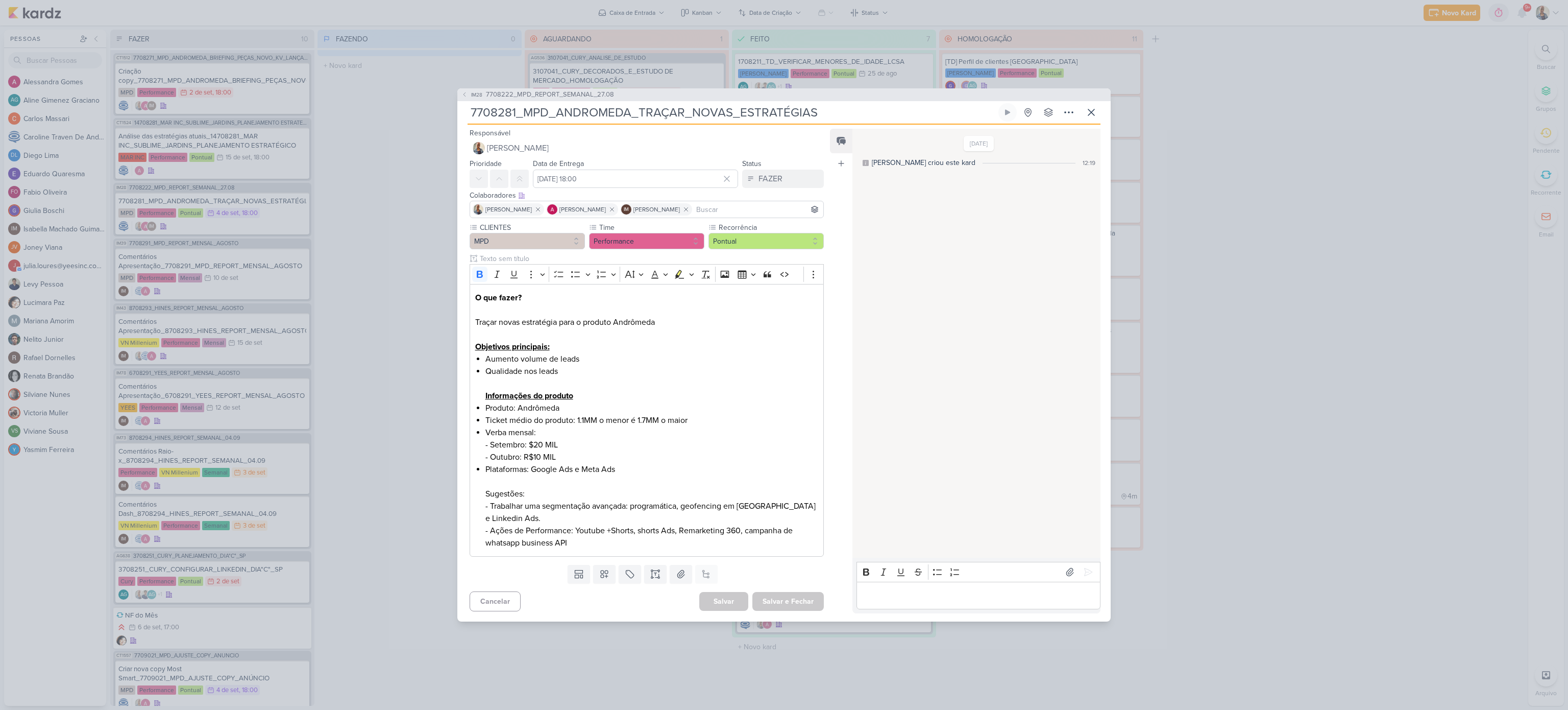
click at [384, 273] on div "IM28 7708222_MPD_REPORT_SEMANAL_27.08 7708281_MPD_ANDROMEDA_TRAÇAR_NOVAS_ESTRAT…" at bounding box center [784, 355] width 1568 height 710
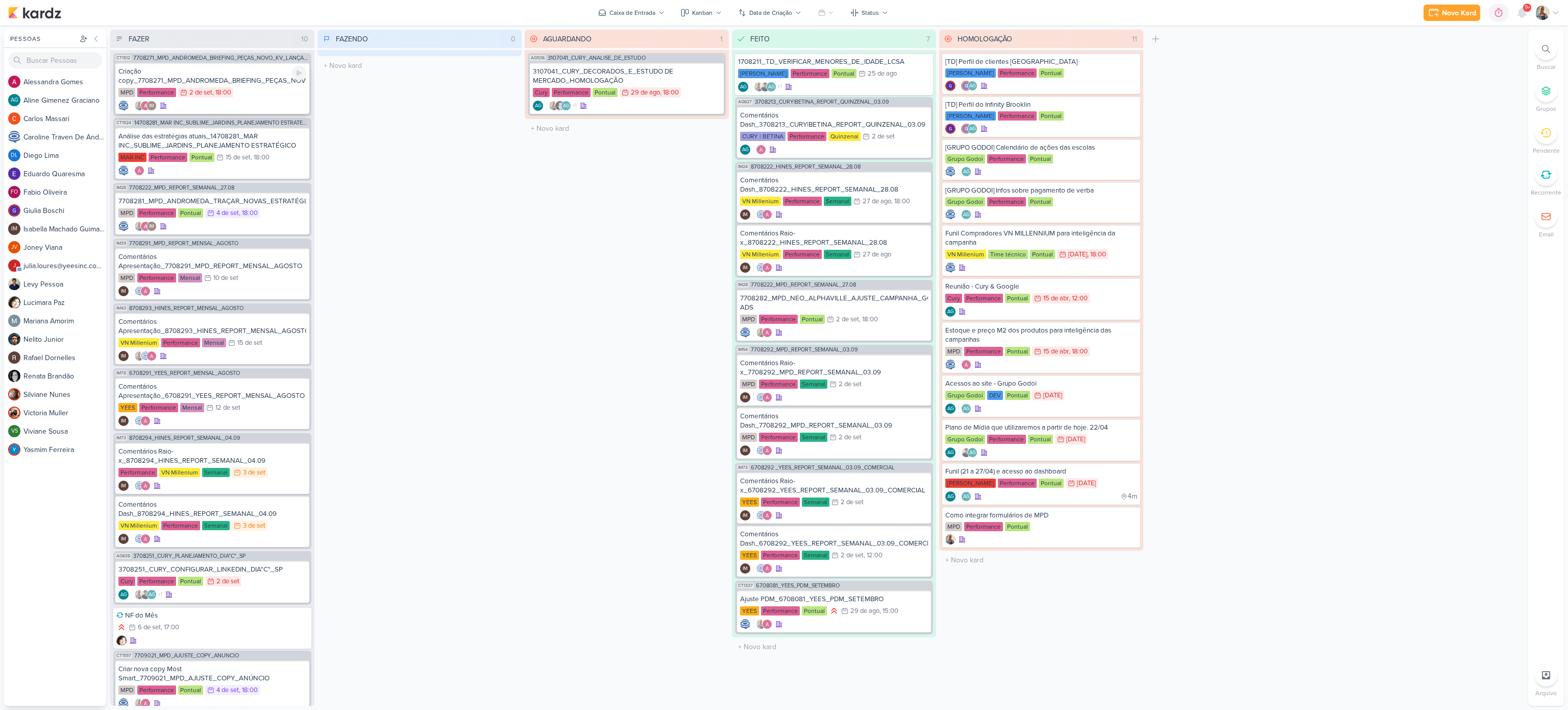
click at [241, 90] on div "MPD Performance 2/9 [DATE] 18:00" at bounding box center [212, 93] width 188 height 11
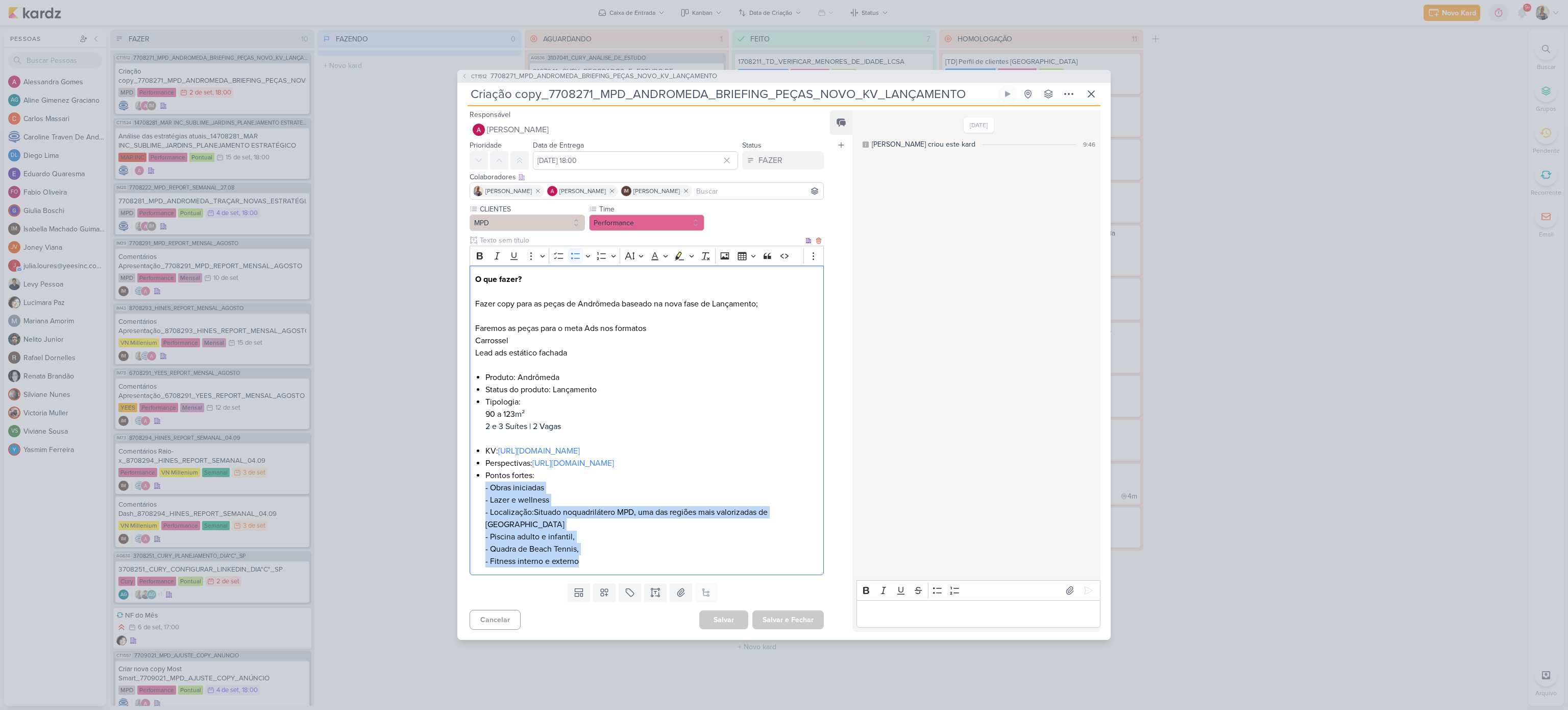
drag, startPoint x: 584, startPoint y: 561, endPoint x: 475, endPoint y: 502, distance: 123.9
click at [475, 502] on div "O que fazer? Fazer copy para as peças de Andrômeda baseado na nova fase de Lanç…" at bounding box center [646, 420] width 354 height 310
copy li "- Obras iniciadas - Lazer e wellness - Localização: Situado no quadrilátero MPD…"
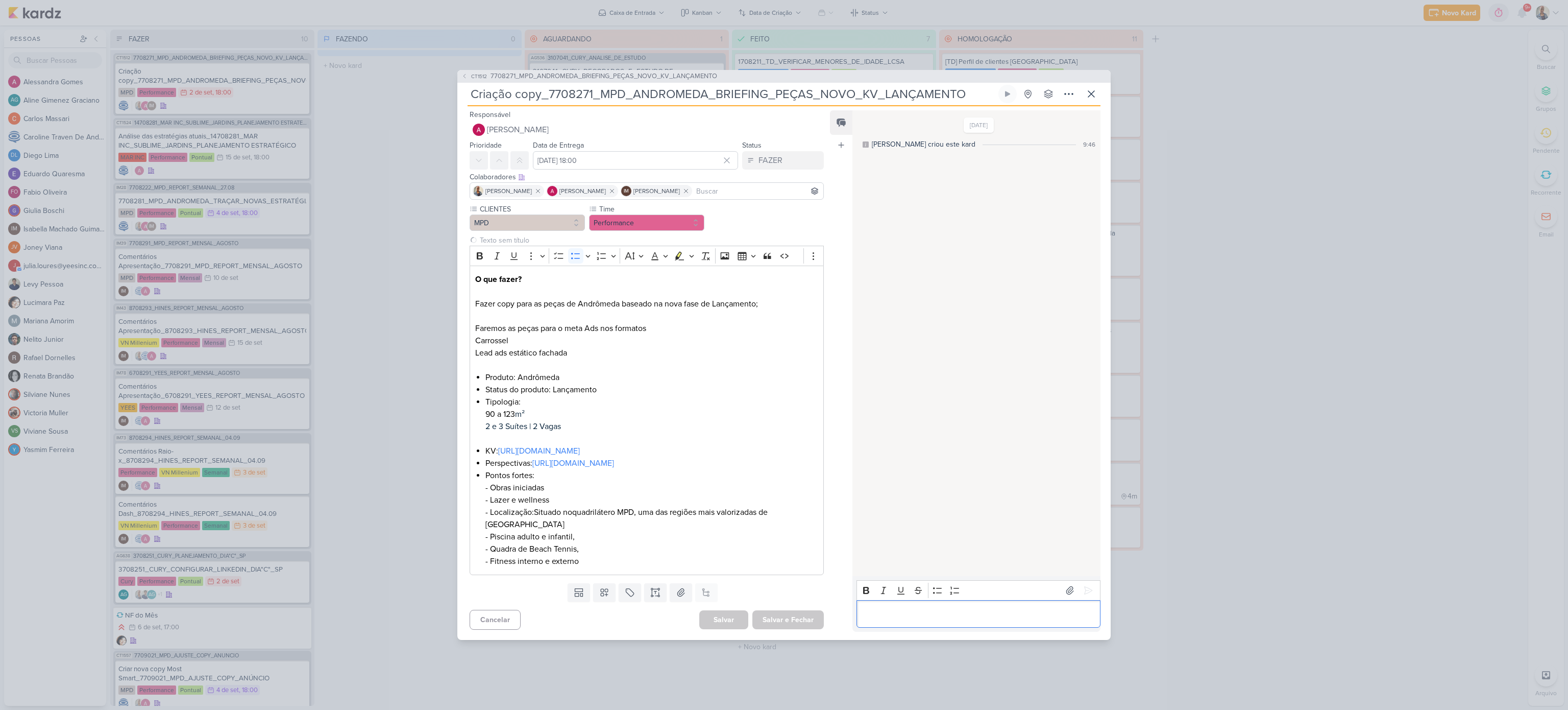
click at [965, 532] on div "Editor editing area: main" at bounding box center [978, 614] width 244 height 28
